Goal: Task Accomplishment & Management: Manage account settings

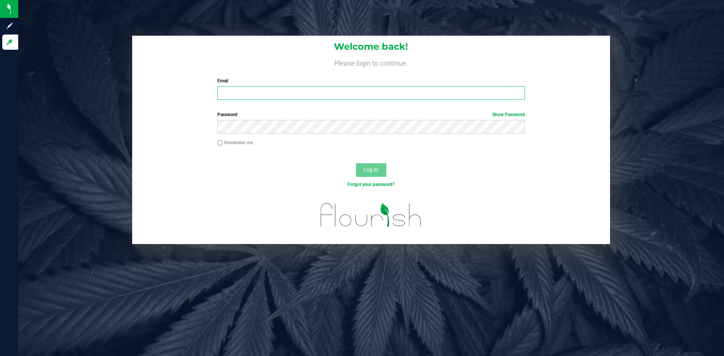
click at [250, 92] on input "Email" at bounding box center [370, 93] width 307 height 14
type input "[EMAIL_ADDRESS][DOMAIN_NAME]"
click at [275, 134] on div "Password Show Password" at bounding box center [371, 125] width 478 height 28
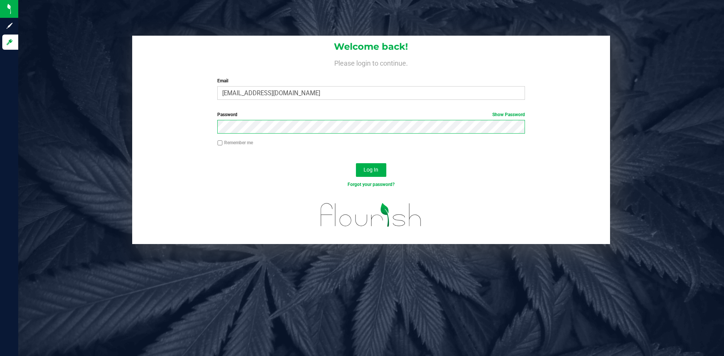
click at [356, 163] on button "Log In" at bounding box center [371, 170] width 30 height 14
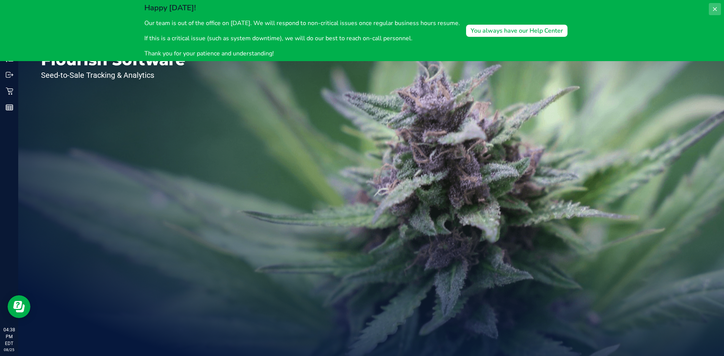
click at [711, 7] on button at bounding box center [715, 9] width 12 height 12
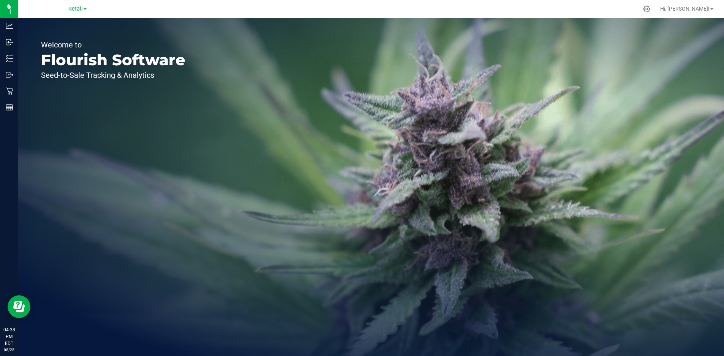
click at [82, 4] on div "Retail" at bounding box center [77, 8] width 18 height 9
click at [82, 7] on link "Retail" at bounding box center [77, 8] width 18 height 7
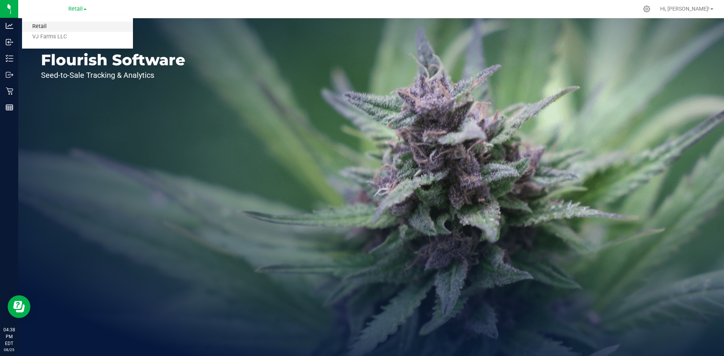
click at [50, 27] on link "Retail" at bounding box center [77, 27] width 111 height 10
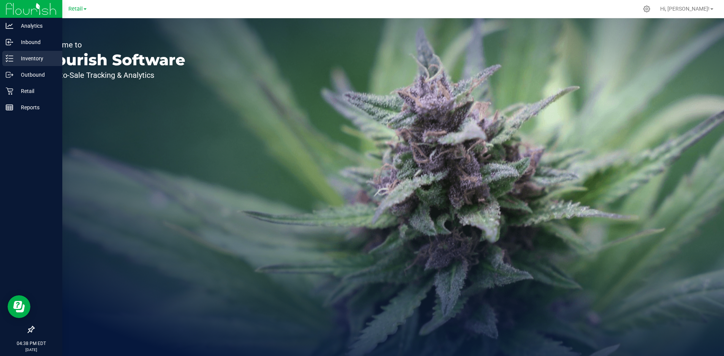
click at [41, 56] on p "Inventory" at bounding box center [36, 58] width 46 height 9
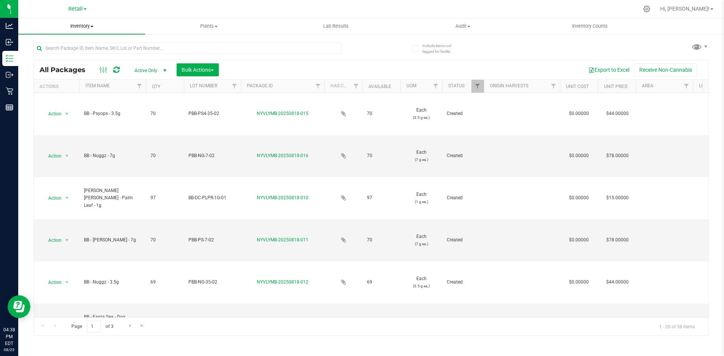
click at [86, 28] on span "Inventory" at bounding box center [81, 26] width 127 height 7
click at [90, 25] on span "Inventory" at bounding box center [81, 26] width 127 height 7
click at [91, 25] on span "Inventory" at bounding box center [81, 26] width 127 height 7
click at [60, 58] on li "All inventory" at bounding box center [81, 55] width 127 height 9
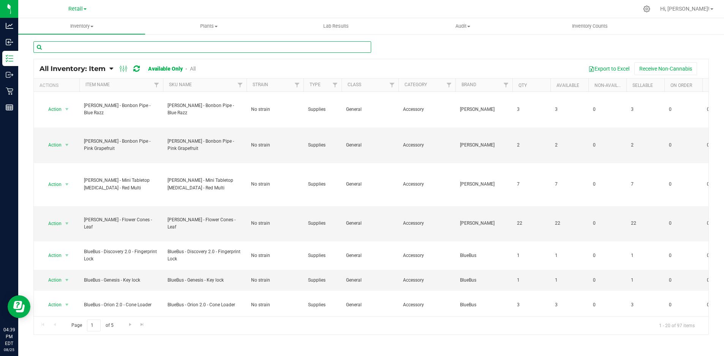
drag, startPoint x: 122, startPoint y: 55, endPoint x: 101, endPoint y: 64, distance: 23.1
drag, startPoint x: 101, startPoint y: 64, endPoint x: 397, endPoint y: 55, distance: 295.7
click at [397, 55] on div at bounding box center [370, 49] width 675 height 17
click at [619, 73] on button "Export to Excel" at bounding box center [608, 68] width 51 height 13
click at [122, 70] on icon at bounding box center [124, 68] width 8 height 9
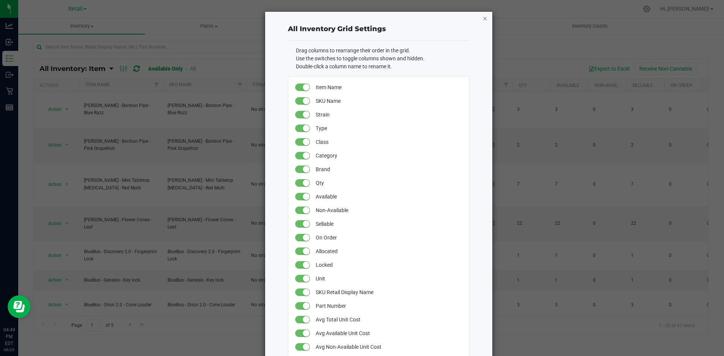
click at [482, 19] on icon "button" at bounding box center [484, 18] width 5 height 9
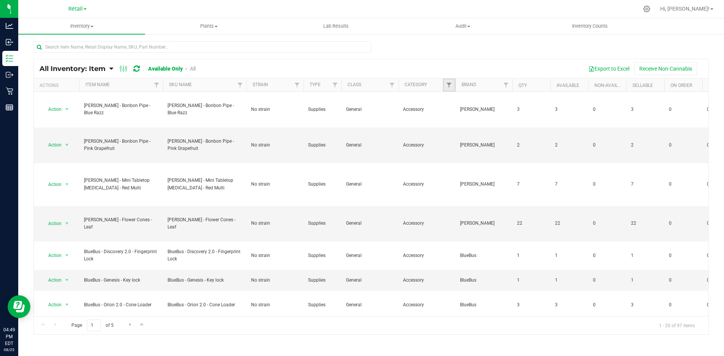
click at [449, 90] on link "Filter" at bounding box center [449, 85] width 13 height 13
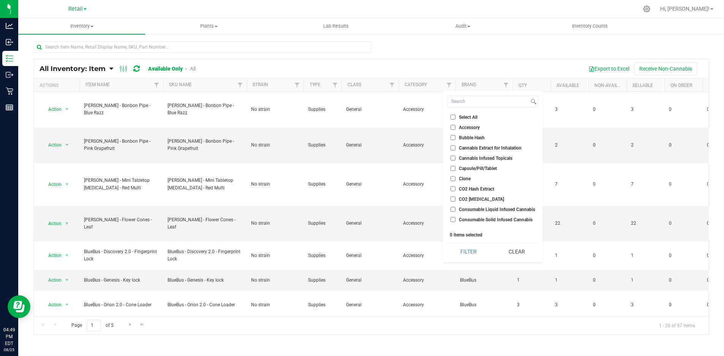
click at [452, 127] on input "Accessory" at bounding box center [453, 127] width 5 height 5
checkbox input "true"
click at [519, 249] on button "Clear" at bounding box center [516, 251] width 43 height 17
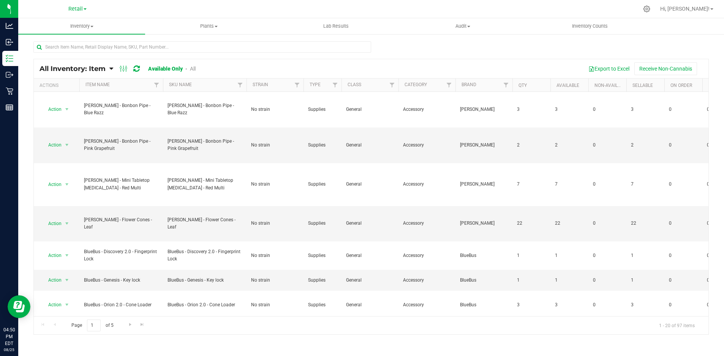
click at [493, 46] on div at bounding box center [370, 49] width 675 height 17
click at [605, 73] on button "Export to Excel" at bounding box center [608, 68] width 51 height 13
